Goal: Information Seeking & Learning: Learn about a topic

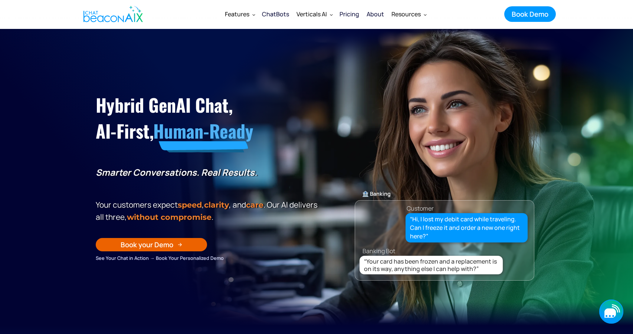
click at [614, 309] on icon "button" at bounding box center [610, 313] width 12 height 9
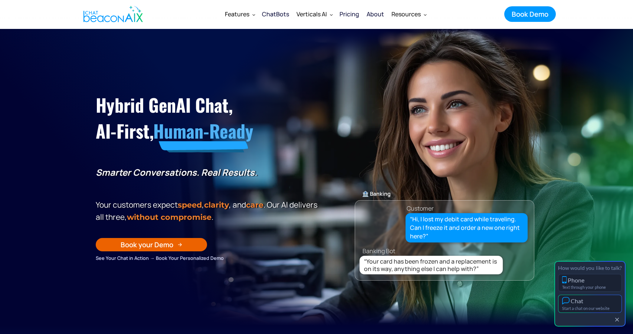
click at [606, 306] on div "Start a chat on our website" at bounding box center [590, 308] width 56 height 5
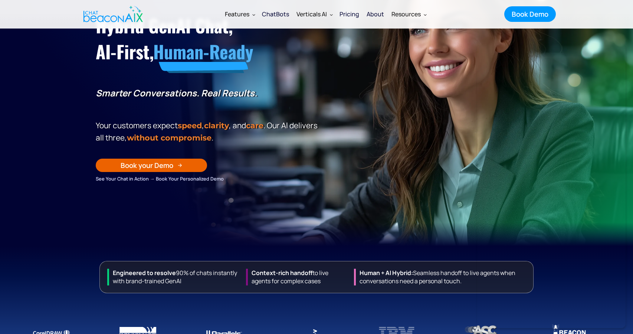
scroll to position [80, 0]
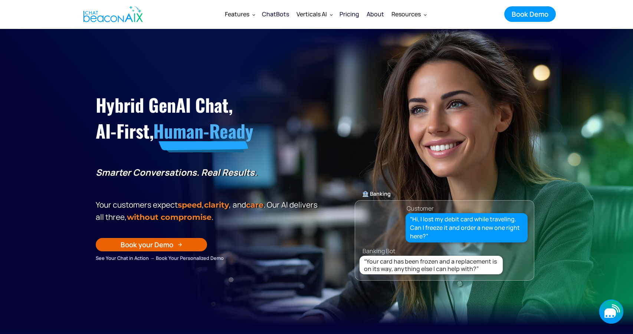
click at [616, 311] on icon "button" at bounding box center [611, 312] width 24 height 24
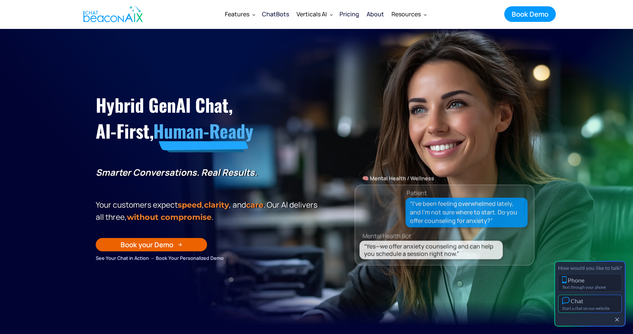
click at [598, 300] on div "Chat" at bounding box center [590, 301] width 56 height 8
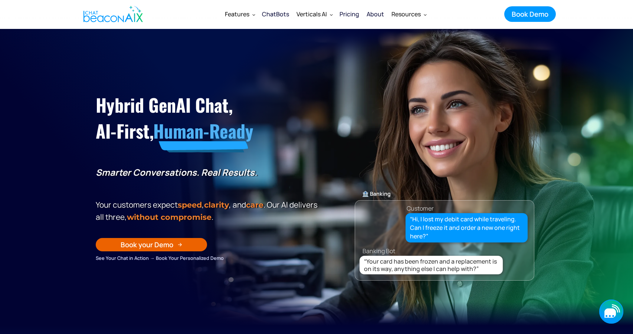
click at [613, 312] on icon "button" at bounding box center [610, 313] width 12 height 9
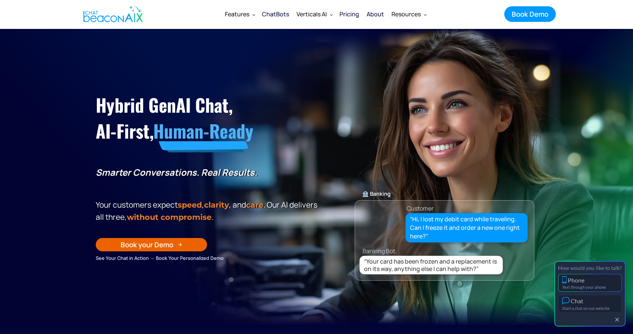
click at [601, 279] on div "Phone" at bounding box center [590, 279] width 56 height 7
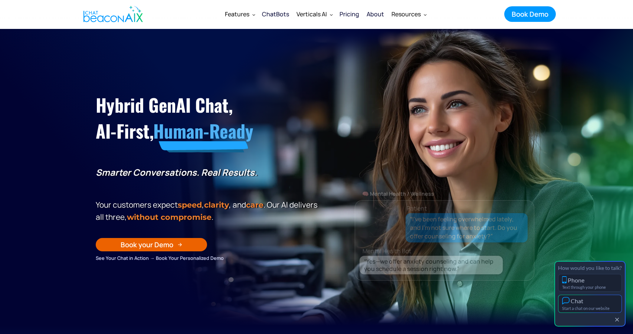
click at [586, 297] on div "Chat" at bounding box center [590, 301] width 56 height 8
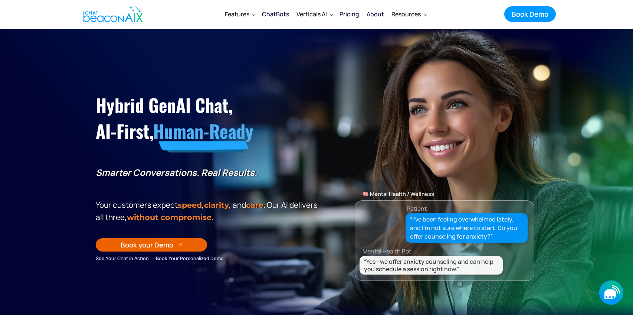
click at [610, 291] on icon "button" at bounding box center [610, 293] width 12 height 9
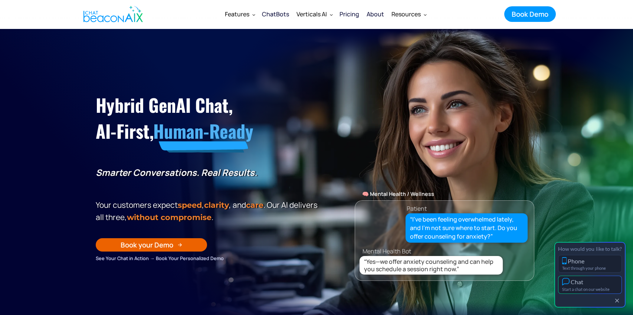
click at [606, 288] on div "Start a chat on our website" at bounding box center [590, 289] width 56 height 5
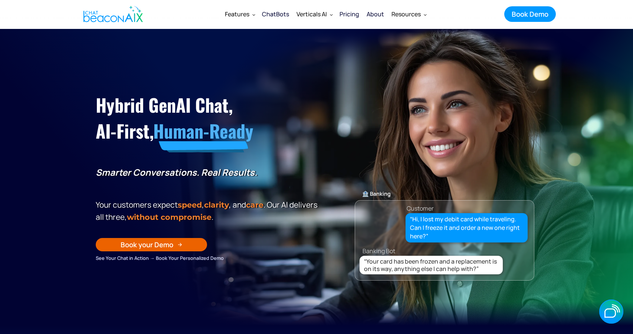
click at [270, 16] on div "ChatBots" at bounding box center [275, 14] width 27 height 10
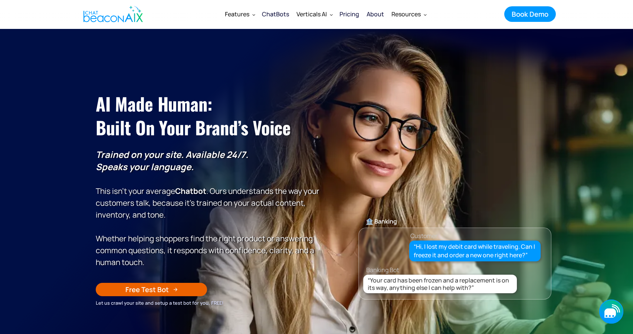
click at [607, 314] on icon "button" at bounding box center [610, 313] width 12 height 9
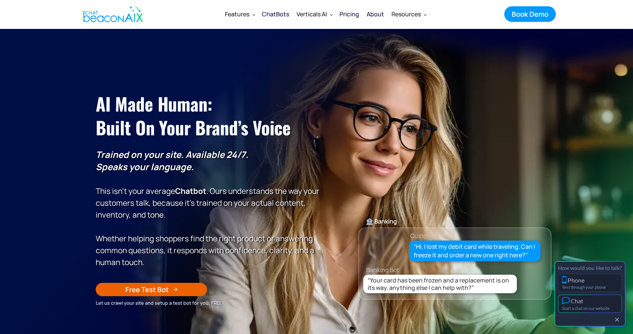
click at [598, 298] on div "Chat" at bounding box center [590, 301] width 56 height 8
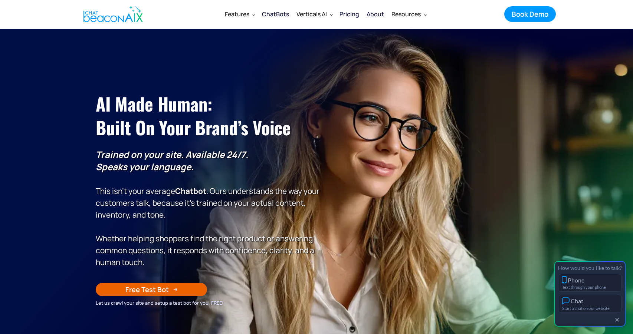
click at [112, 22] on img "home" at bounding box center [112, 14] width 59 height 22
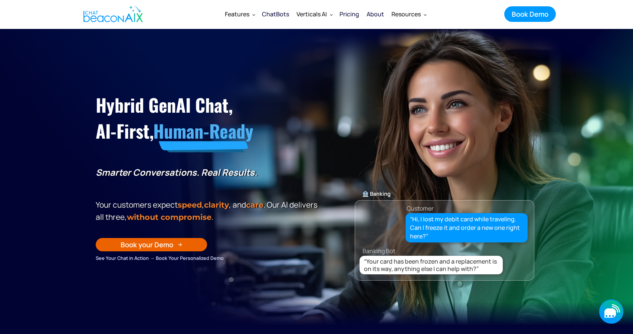
click at [607, 312] on icon "button" at bounding box center [610, 313] width 12 height 9
click at [611, 311] on icon "button" at bounding box center [610, 313] width 12 height 9
click at [614, 307] on icon "button" at bounding box center [615, 309] width 6 height 6
click at [608, 314] on icon "button" at bounding box center [610, 313] width 12 height 9
click at [607, 306] on icon "button" at bounding box center [611, 312] width 24 height 24
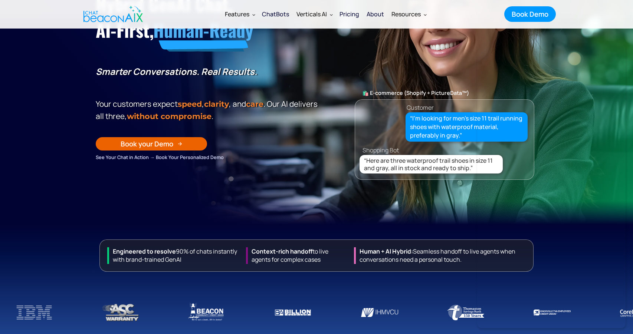
scroll to position [117, 0]
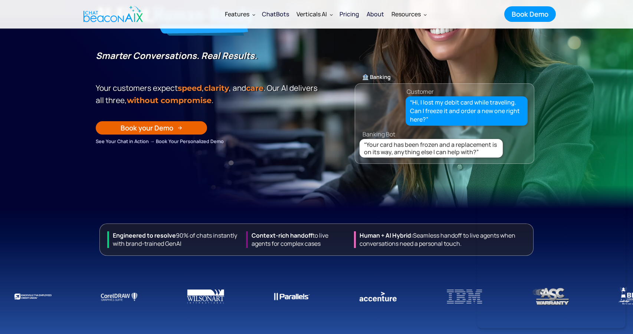
click at [310, 203] on section "Hybrid GenAI Chat, AI-First, Human-Ready Smarter Conversations. Real Results. Y…" at bounding box center [316, 60] width 633 height 297
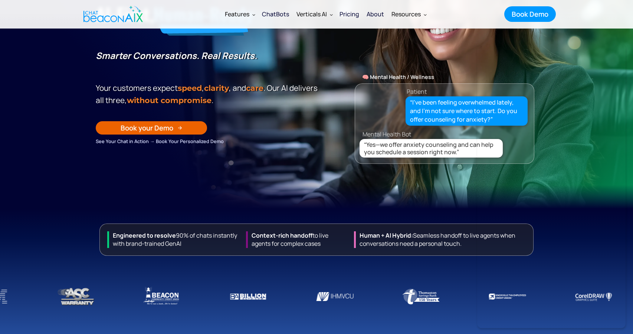
scroll to position [0, 0]
